Goal: Check status: Check status

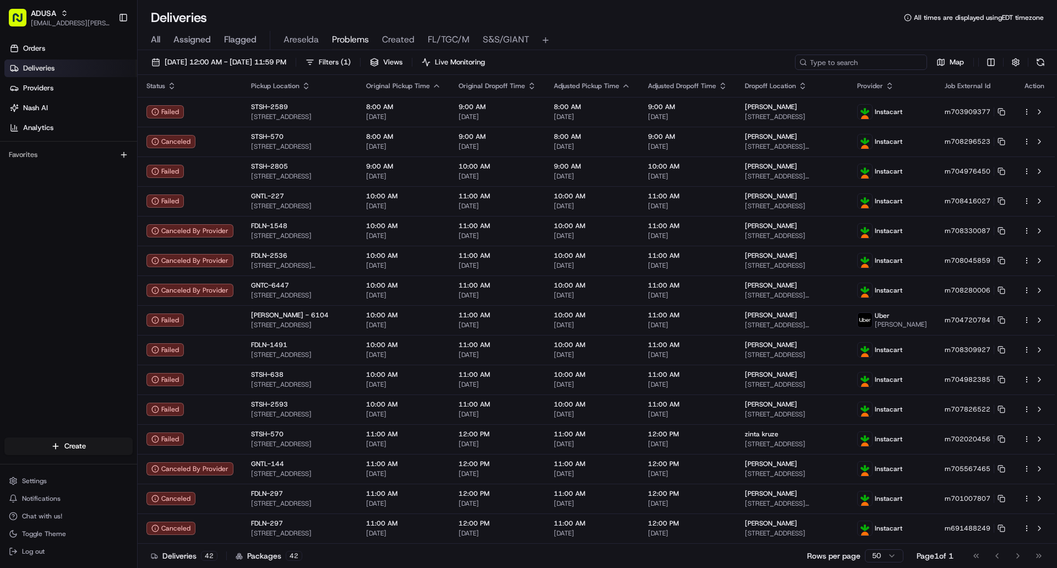
paste input "m701076158"
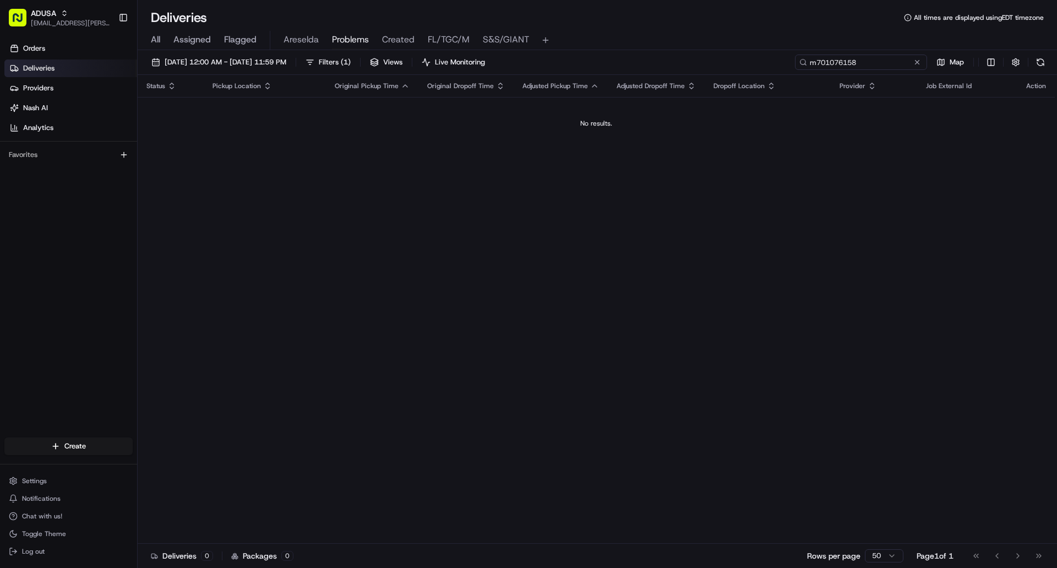
type input "m701076158"
click at [915, 64] on button at bounding box center [917, 62] width 11 height 11
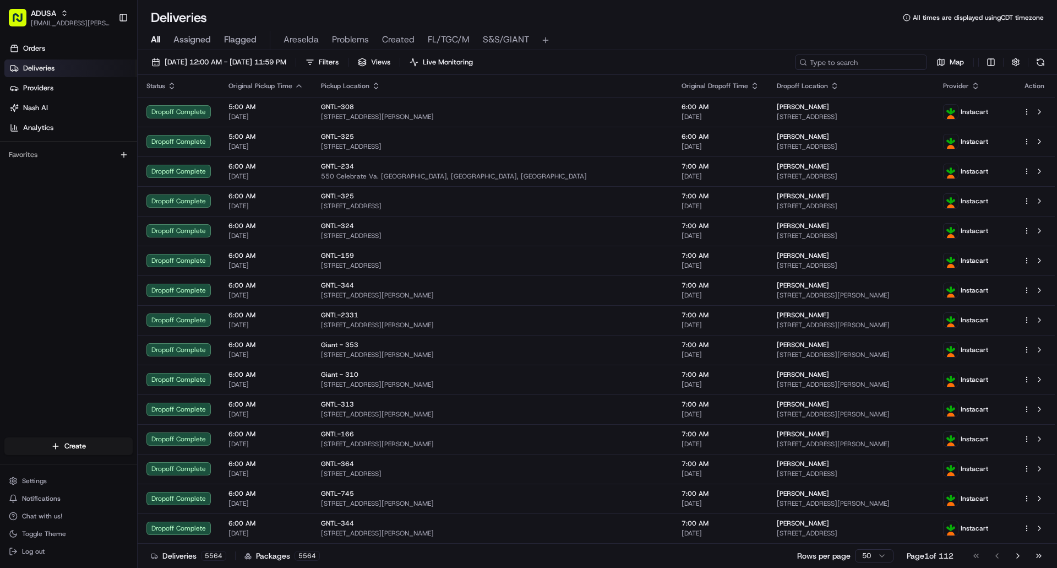
paste input "m701076158"
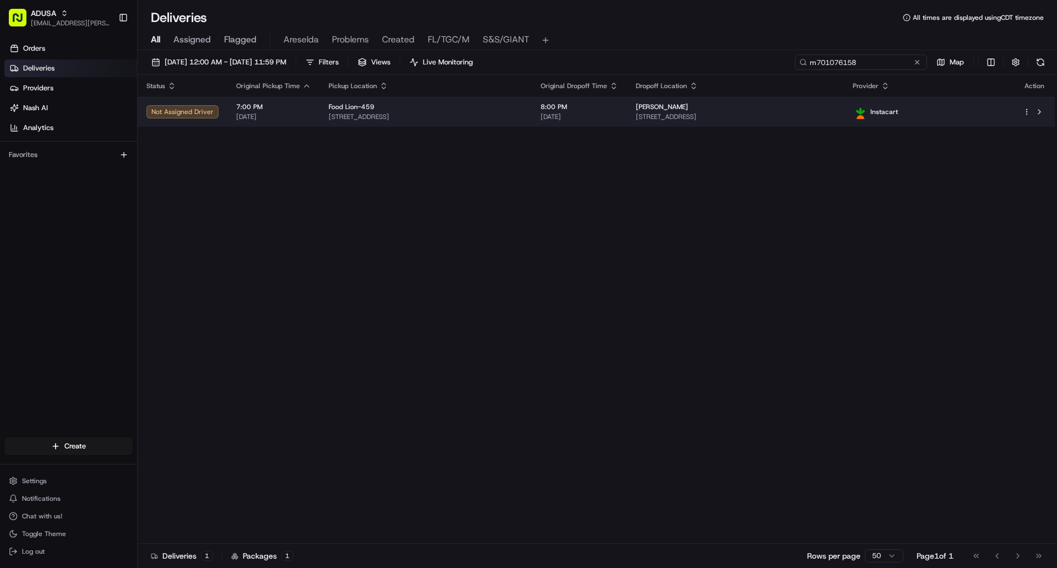
type input "m701076158"
click at [821, 111] on div "Jermaine Davis" at bounding box center [735, 106] width 199 height 9
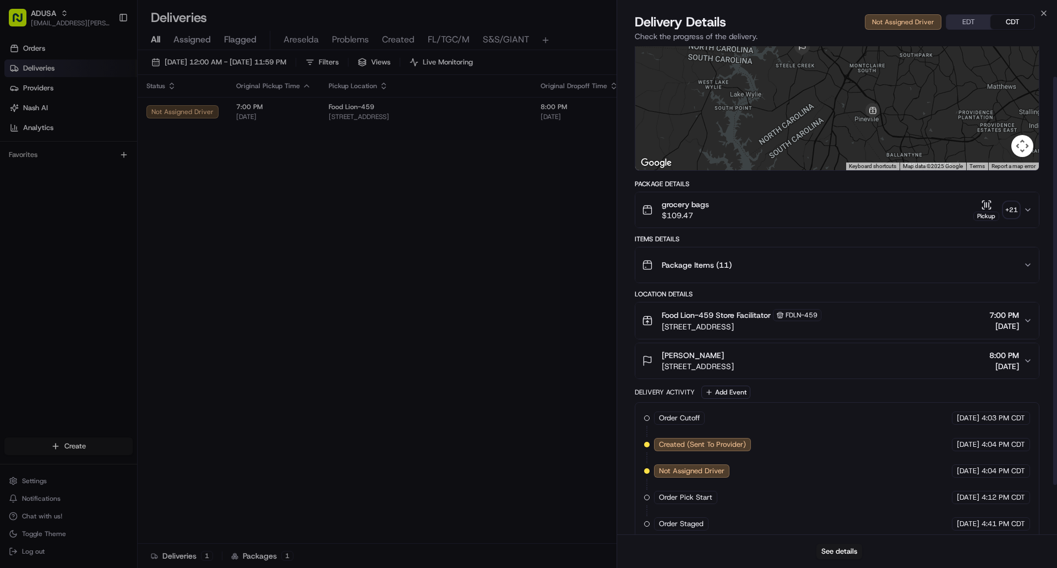
scroll to position [96, 0]
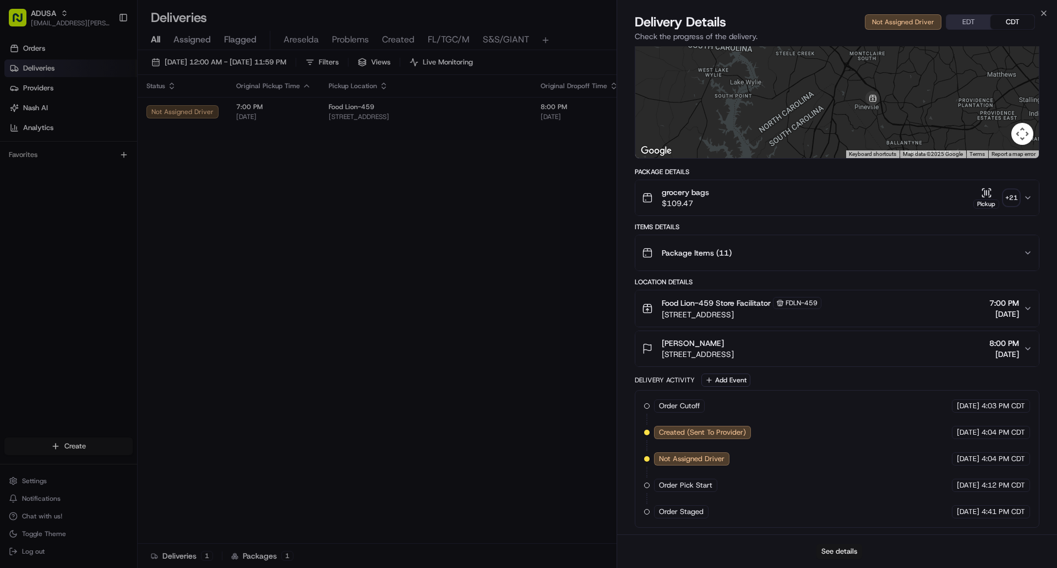
click at [832, 554] on button "See details" at bounding box center [839, 550] width 46 height 15
click at [1043, 9] on icon "button" at bounding box center [1043, 13] width 9 height 9
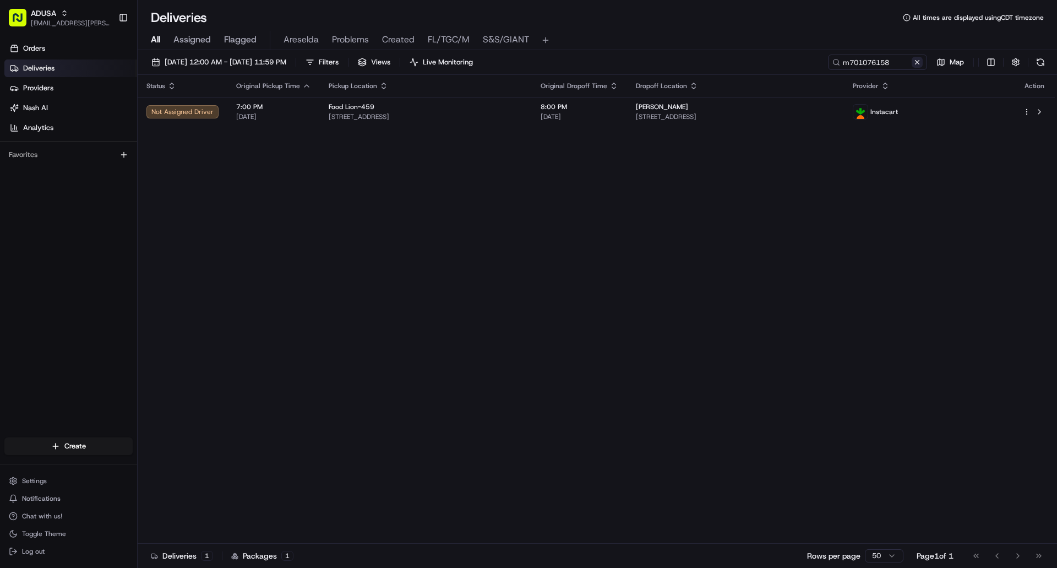
click at [919, 66] on button at bounding box center [917, 62] width 11 height 11
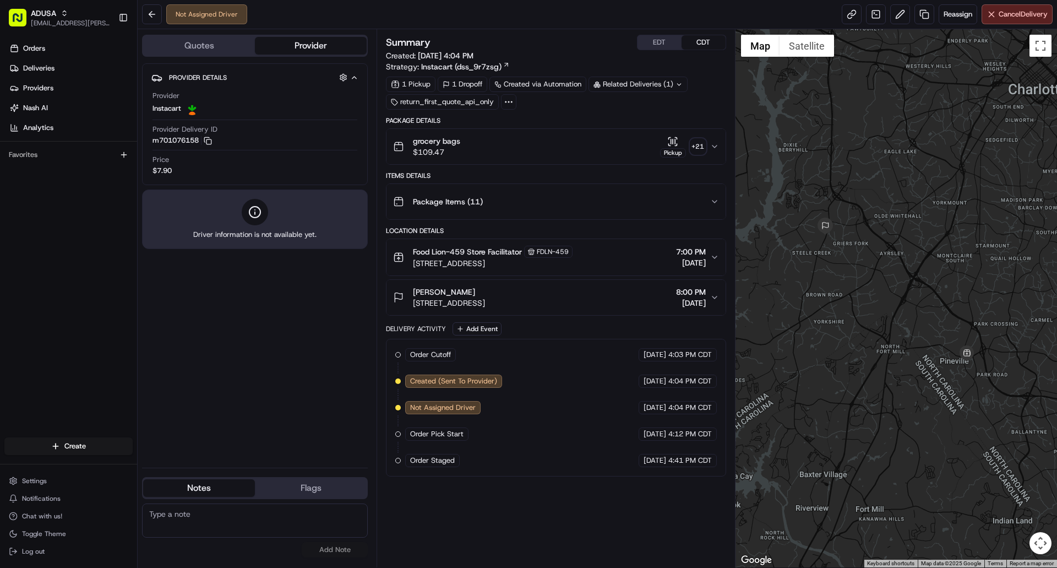
click at [310, 47] on button "Provider" at bounding box center [311, 46] width 112 height 18
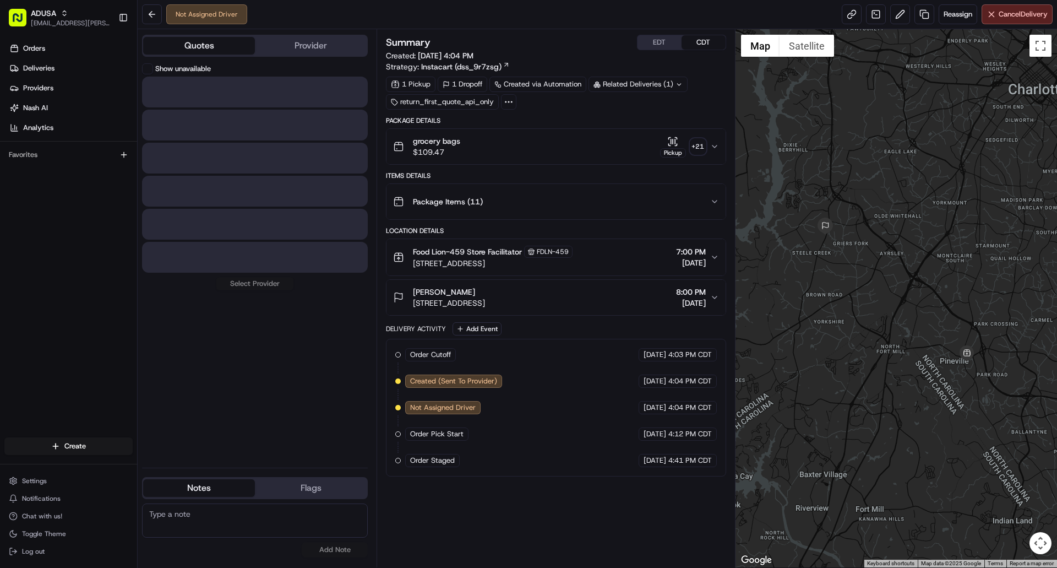
click at [197, 38] on button "Quotes" at bounding box center [199, 46] width 112 height 18
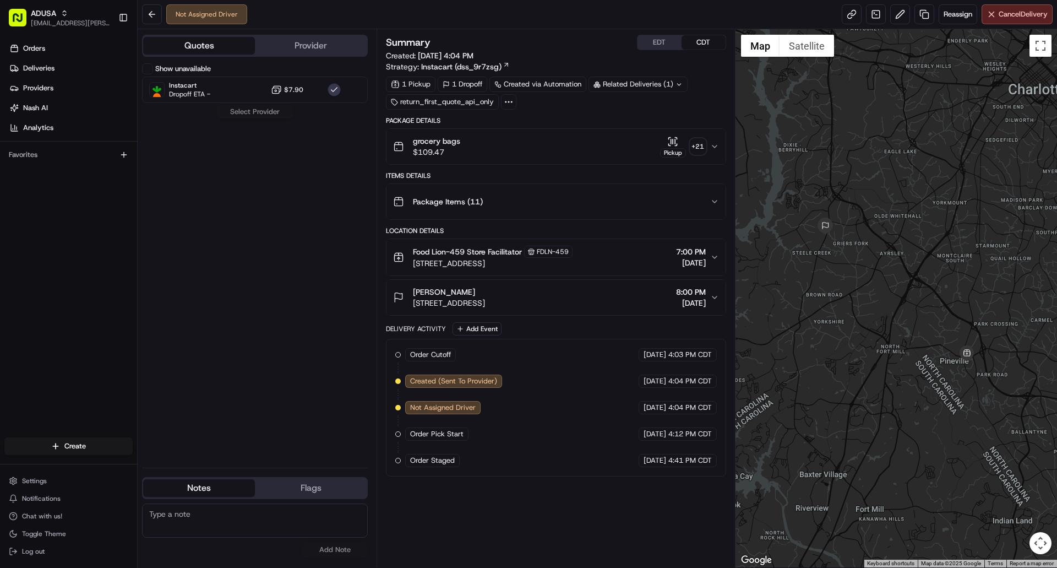
click at [268, 44] on button "Provider" at bounding box center [311, 46] width 112 height 18
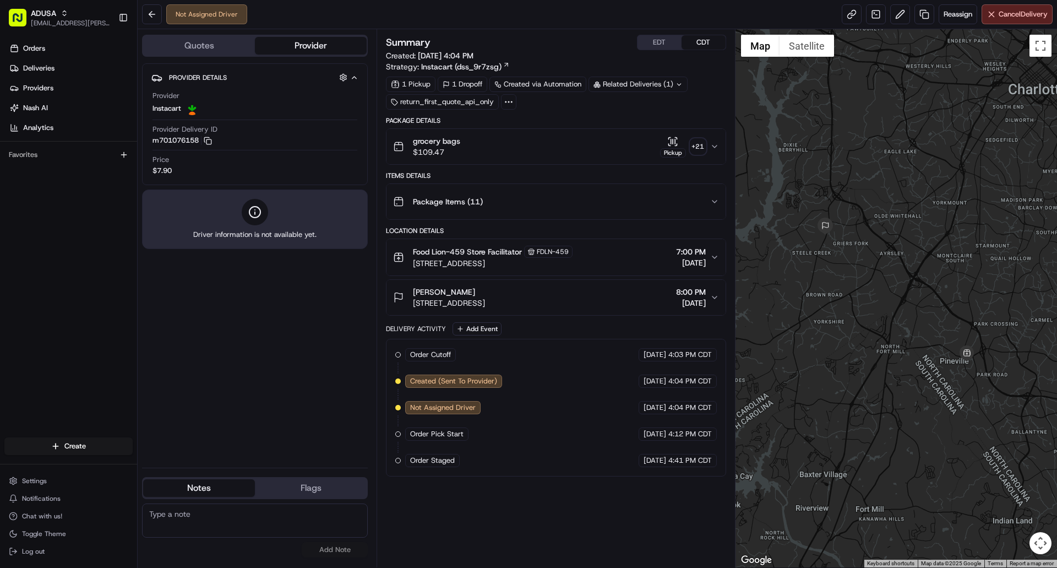
click at [633, 254] on div "Food Lion-459 Store Facilitator FDLN-459 317 S Polk St, Pineville, NC 28134, US…" at bounding box center [551, 257] width 317 height 23
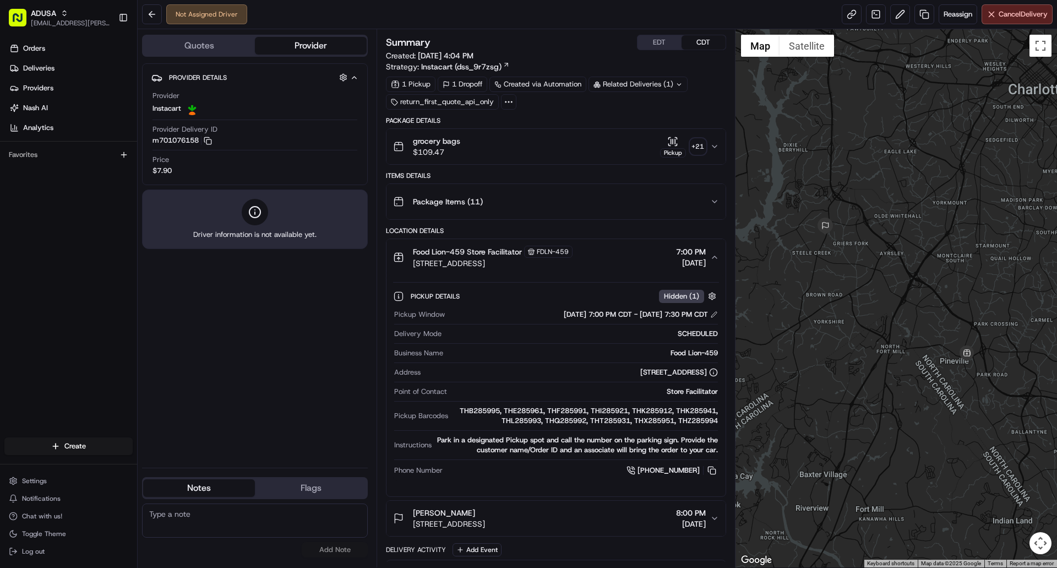
click at [636, 256] on div "Food Lion-459 Store Facilitator FDLN-459 317 S Polk St, Pineville, NC 28134, US…" at bounding box center [551, 257] width 317 height 23
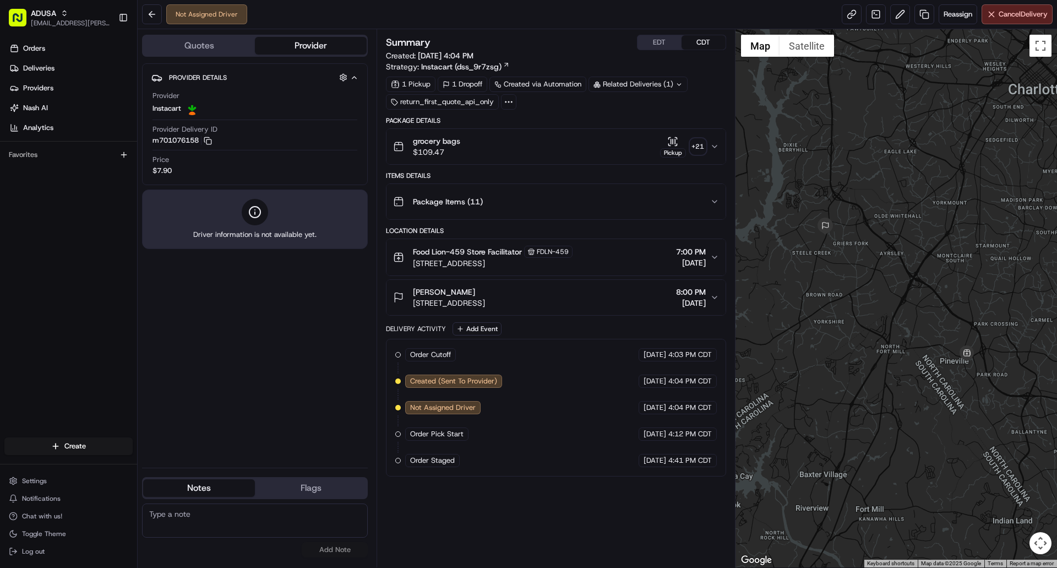
click at [637, 299] on div "Jermaine Davis 9606 Glenbridge Wy, 131, Charlotte, NC 28273, US 8:00 PM 08/18/2…" at bounding box center [551, 297] width 317 height 22
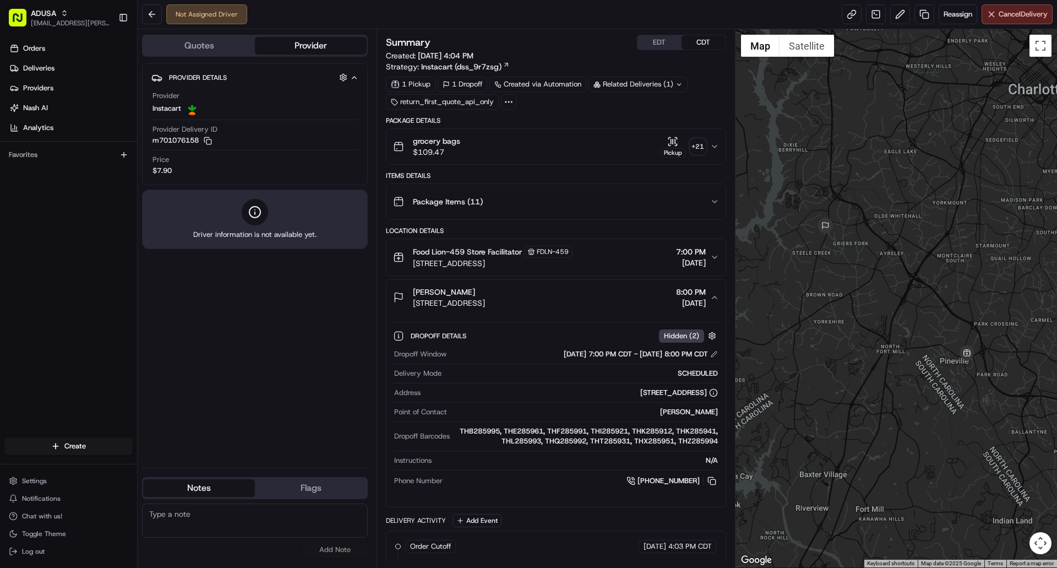
click at [637, 299] on div "Jermaine Davis 9606 Glenbridge Wy, 131, Charlotte, NC 28273, US 8:00 PM 08/18/2…" at bounding box center [551, 297] width 317 height 22
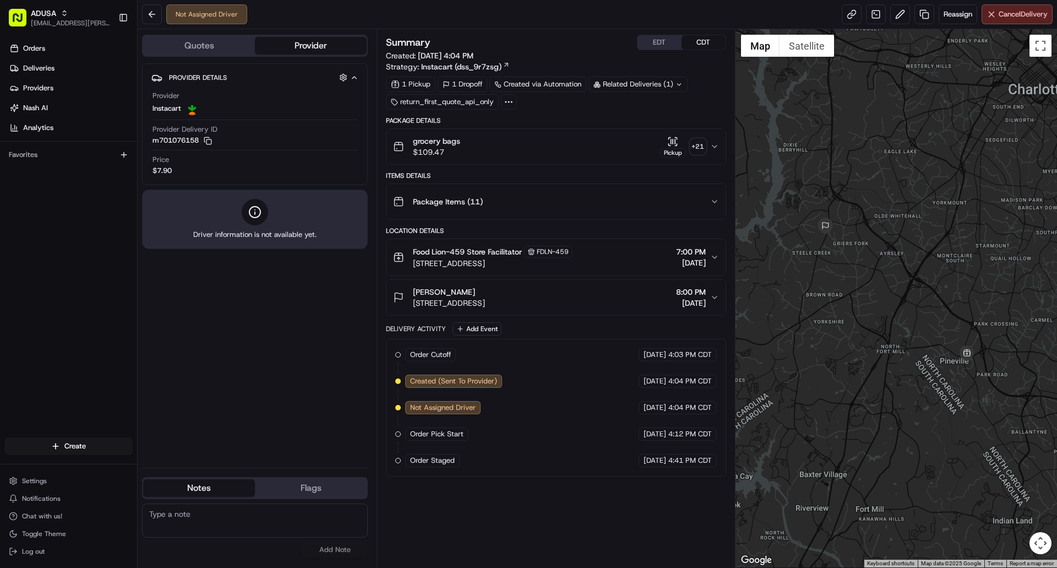
click at [630, 267] on div "Food Lion-459 Store Facilitator FDLN-459 317 S Polk St, Pineville, NC 28134, US…" at bounding box center [551, 257] width 317 height 23
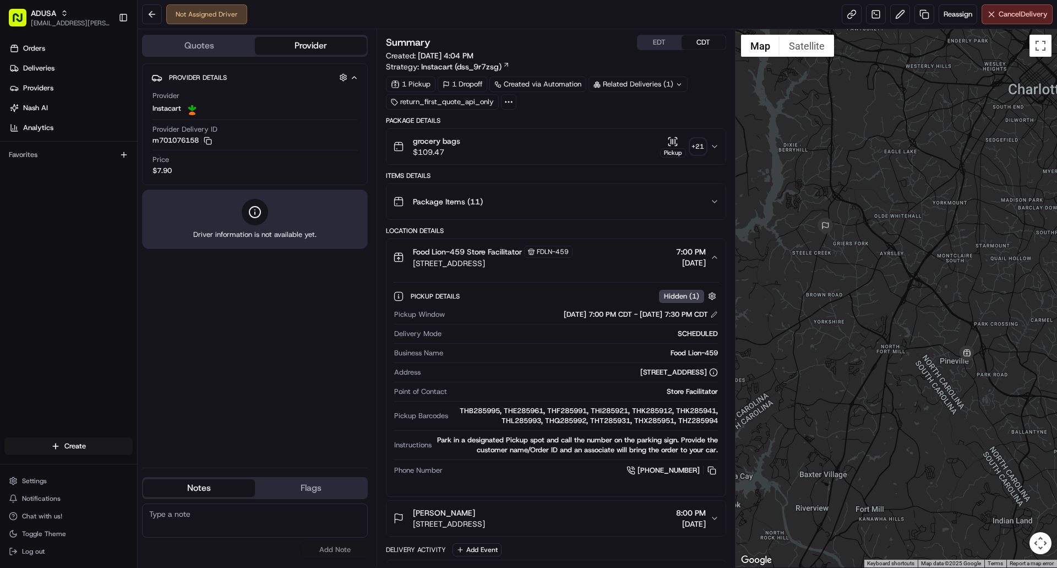
click at [630, 266] on div "Food Lion-459 Store Facilitator FDLN-459 317 S Polk St, Pineville, NC 28134, US…" at bounding box center [551, 257] width 317 height 23
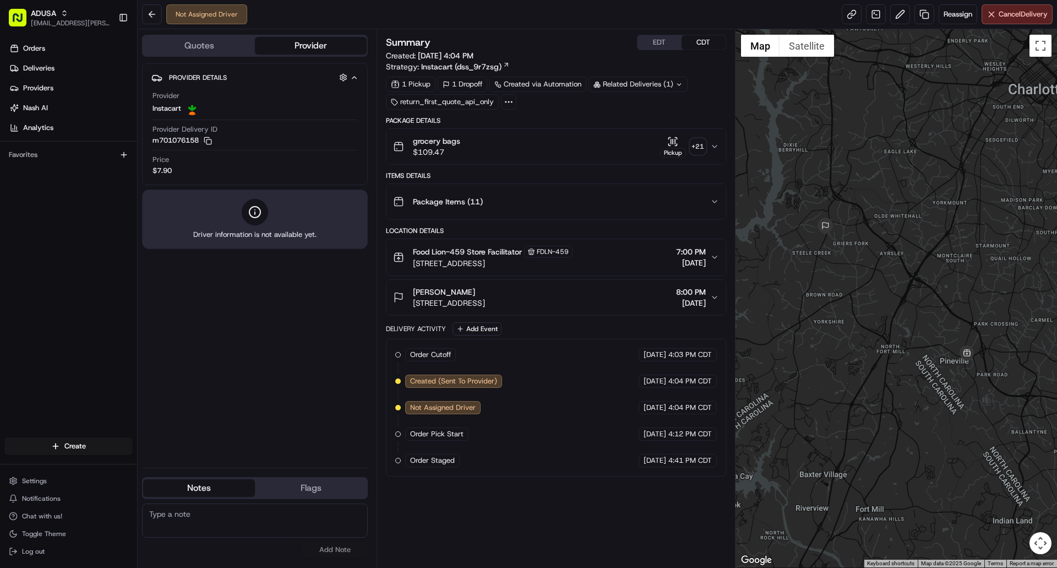
click at [629, 298] on div "Jermaine Davis 9606 Glenbridge Wy, 131, Charlotte, NC 28273, US 8:00 PM 08/18/2…" at bounding box center [551, 297] width 317 height 22
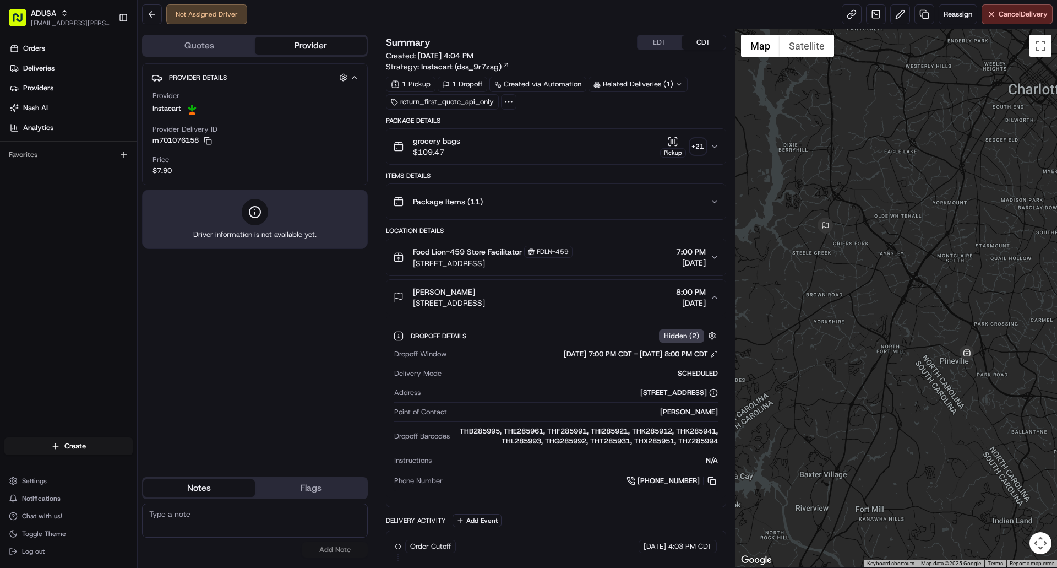
drag, startPoint x: 629, startPoint y: 298, endPoint x: 631, endPoint y: 272, distance: 26.0
click at [629, 294] on div "Jermaine Davis 9606 Glenbridge Wy, 131, Charlotte, NC 28273, US 8:00 PM 08/18/2…" at bounding box center [551, 297] width 317 height 22
click at [637, 307] on div "Jermaine Davis 9606 Glenbridge Wy, 131, Charlotte, NC 28273, US 8:00 PM 08/18/2…" at bounding box center [551, 297] width 317 height 22
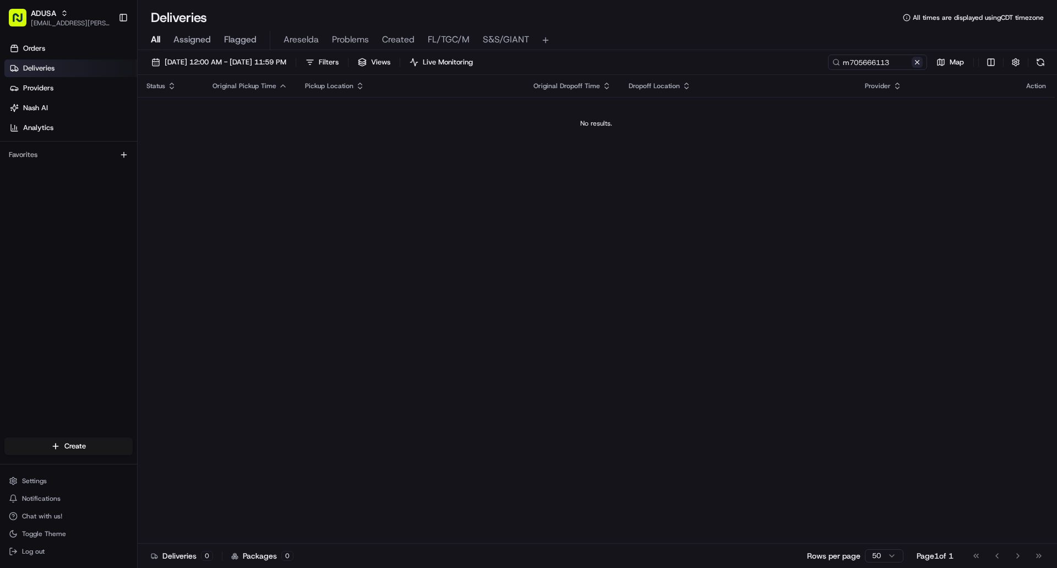
click at [917, 64] on button at bounding box center [917, 62] width 11 height 11
